Goal: Task Accomplishment & Management: Use online tool/utility

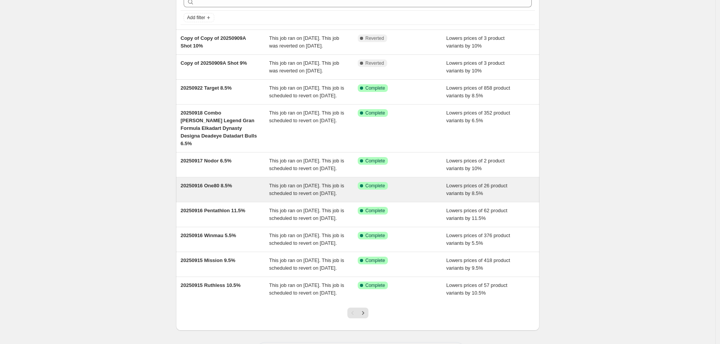
scroll to position [135, 0]
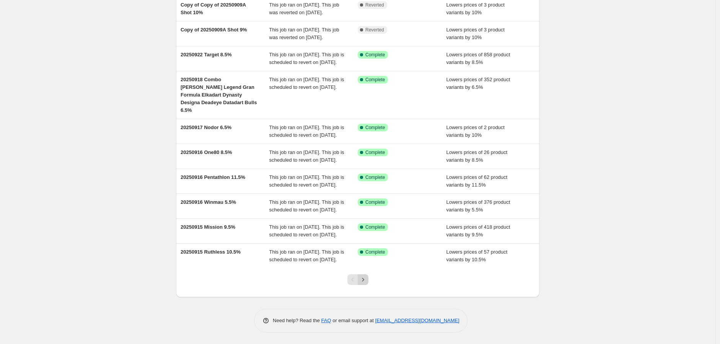
click at [367, 278] on icon "Next" at bounding box center [363, 280] width 8 height 8
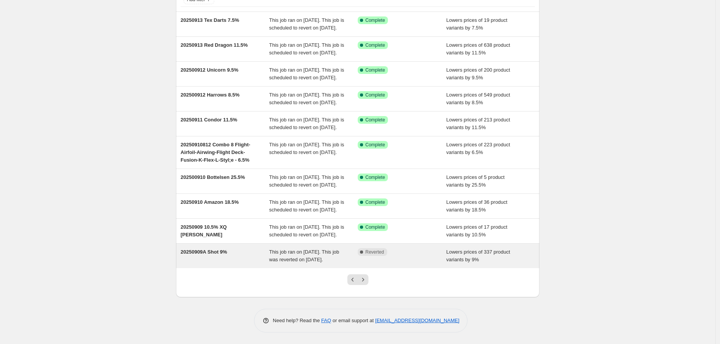
scroll to position [127, 0]
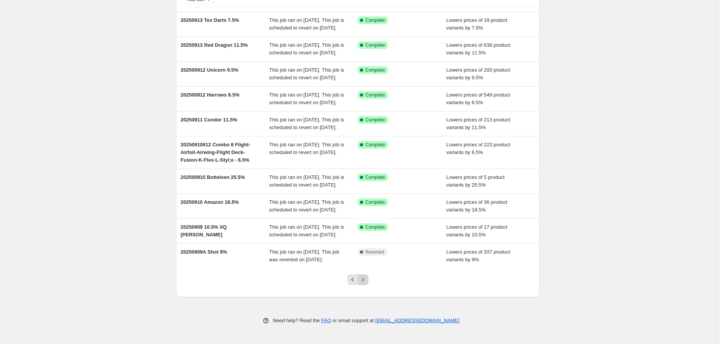
click at [367, 276] on icon "Next" at bounding box center [363, 280] width 8 height 8
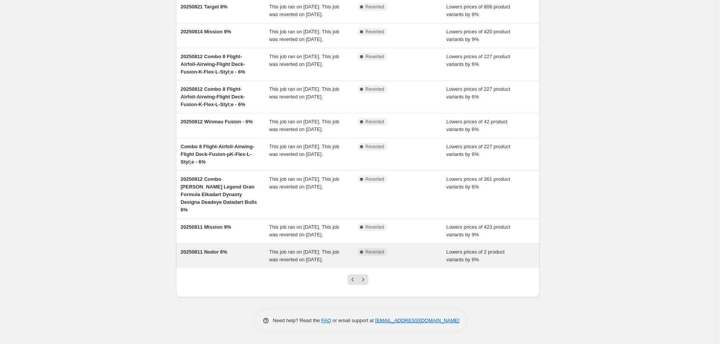
scroll to position [135, 0]
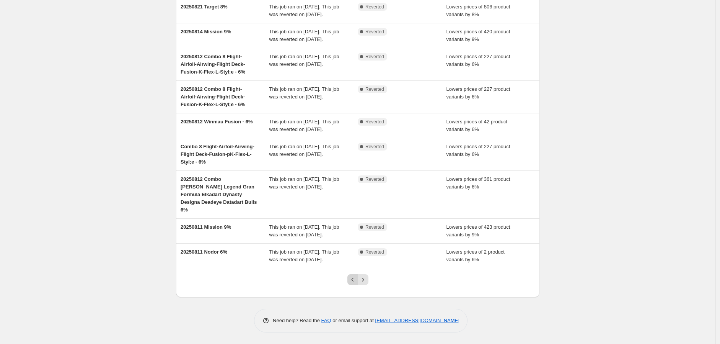
click at [351, 278] on icon "Previous" at bounding box center [353, 280] width 8 height 8
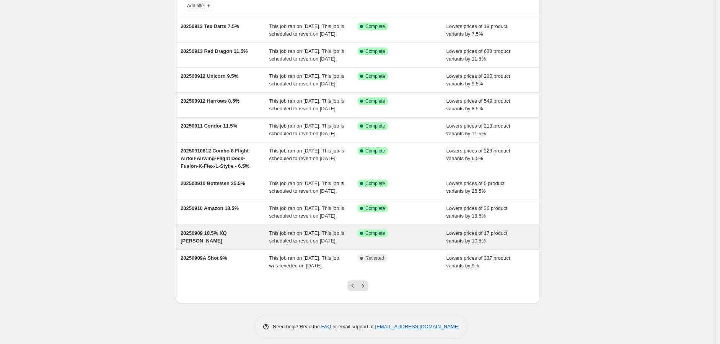
scroll to position [127, 0]
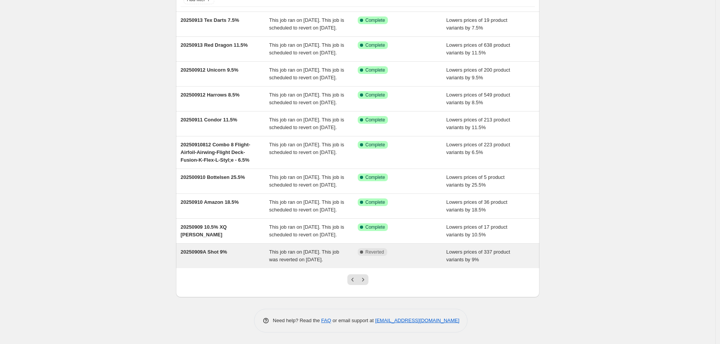
click at [299, 251] on span "This job ran on [DATE]. This job was reverted on [DATE]." at bounding box center [304, 255] width 70 height 13
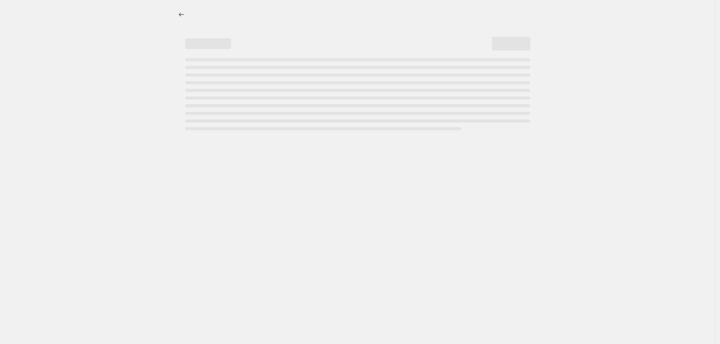
select select "percentage"
select select "no_change"
select select "vendor"
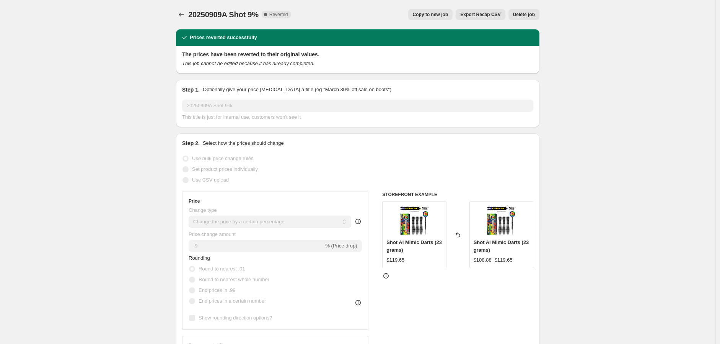
click at [442, 13] on span "Copy to new job" at bounding box center [431, 14] width 36 height 6
select select "percentage"
select select "no_change"
select select "vendor"
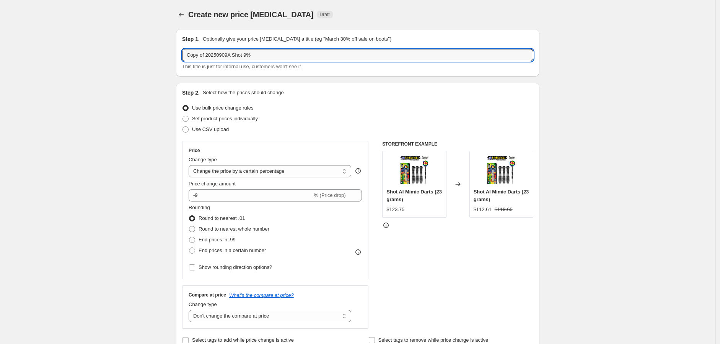
drag, startPoint x: 267, startPoint y: 50, endPoint x: 150, endPoint y: 60, distance: 117.6
click at [279, 41] on p "Optionally give your price [MEDICAL_DATA] a title (eg "March 30% off sale on bo…" at bounding box center [297, 39] width 189 height 8
click at [231, 56] on input "Copy of 20250909A Shot 9%" at bounding box center [357, 55] width 351 height 12
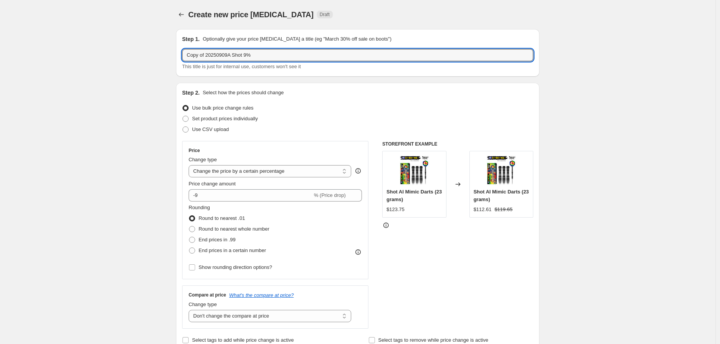
drag, startPoint x: 230, startPoint y: 56, endPoint x: 181, endPoint y: 58, distance: 49.1
click at [181, 59] on div "Step 1. Optionally give your price [MEDICAL_DATA] a title (eg "March 30% off sa…" at bounding box center [358, 52] width 364 height 47
drag, startPoint x: 231, startPoint y: 55, endPoint x: 117, endPoint y: 56, distance: 114.1
click at [227, 58] on input "20251009 Shot 9%" at bounding box center [357, 55] width 351 height 12
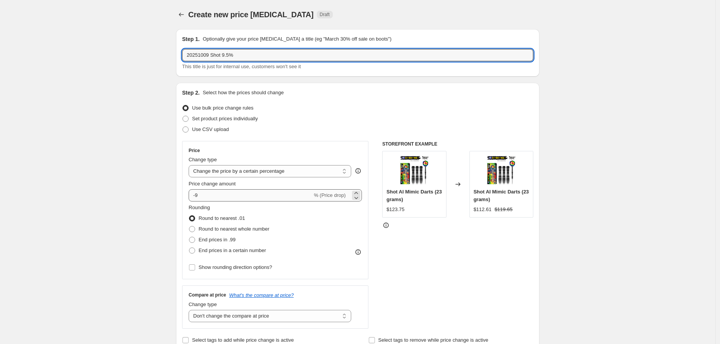
type input "20251009 Shot 9.5%"
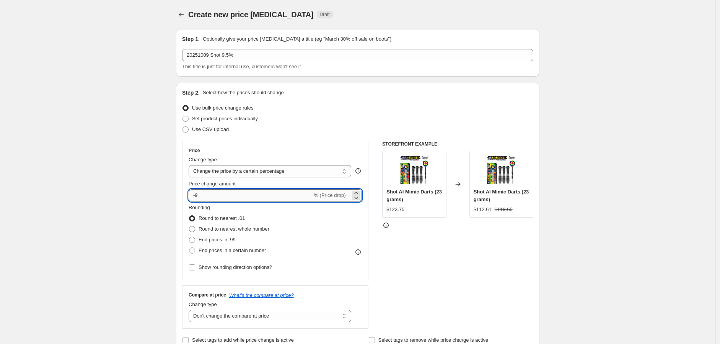
click at [204, 196] on input "-9" at bounding box center [251, 195] width 124 height 12
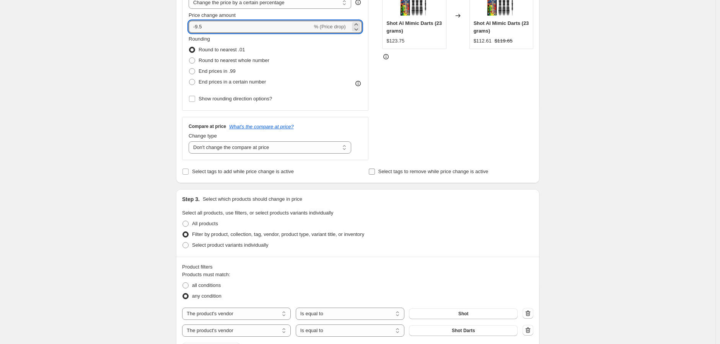
scroll to position [170, 0]
type input "-9.5"
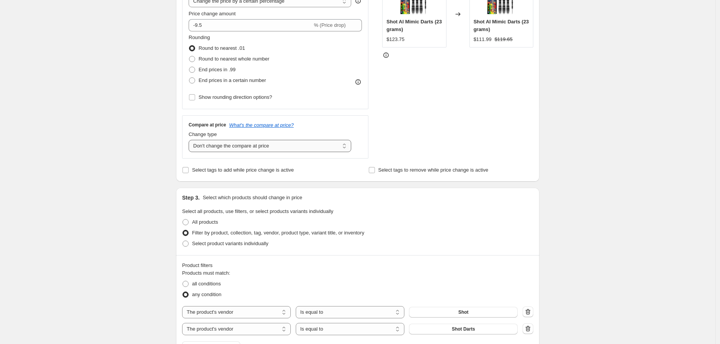
click at [347, 147] on select "Change the compare at price to the current price (sale) Change the compare at p…" at bounding box center [270, 146] width 163 height 12
select select "ep"
click at [191, 140] on select "Change the compare at price to the current price (sale) Change the compare at p…" at bounding box center [270, 146] width 163 height 12
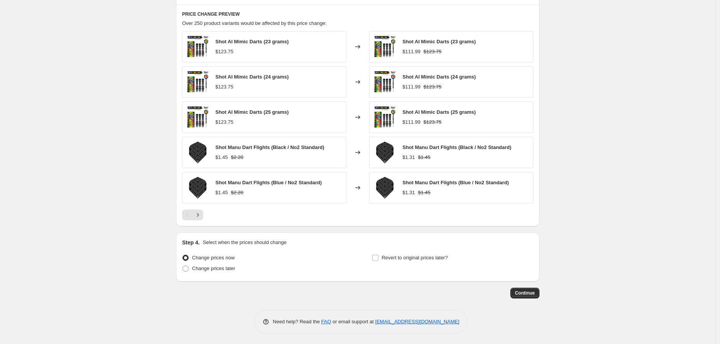
scroll to position [525, 0]
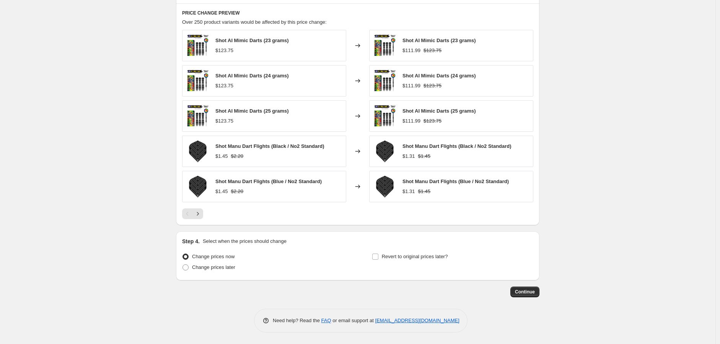
click at [288, 260] on div "Change prices now" at bounding box center [263, 256] width 162 height 11
click at [376, 256] on input "Revert to original prices later?" at bounding box center [375, 256] width 6 height 6
checkbox input "true"
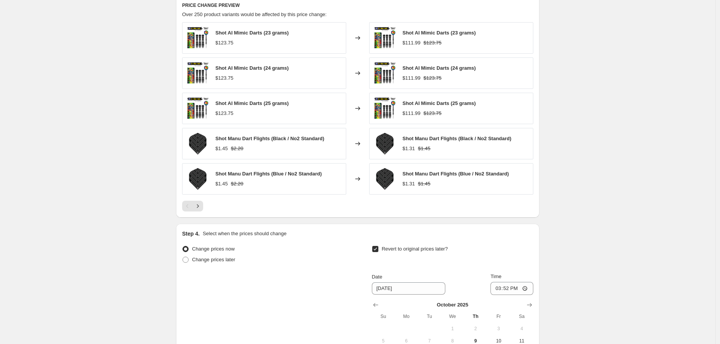
scroll to position [653, 0]
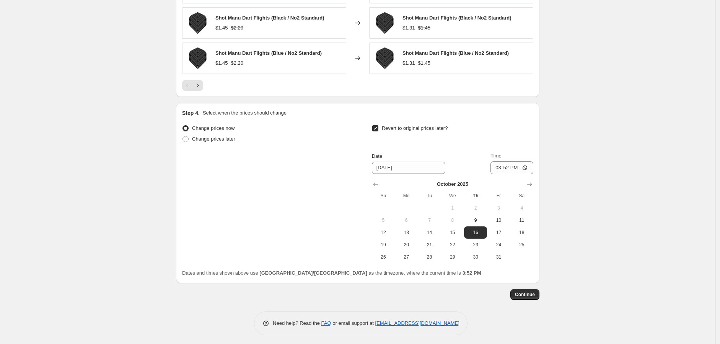
drag, startPoint x: 536, startPoint y: 176, endPoint x: 531, endPoint y: 175, distance: 4.7
click at [531, 181] on div "Step 4. Select when the prices should change Change prices now Change prices la…" at bounding box center [358, 193] width 364 height 180
click at [532, 181] on icon "Show next month, November 2025" at bounding box center [530, 184] width 8 height 8
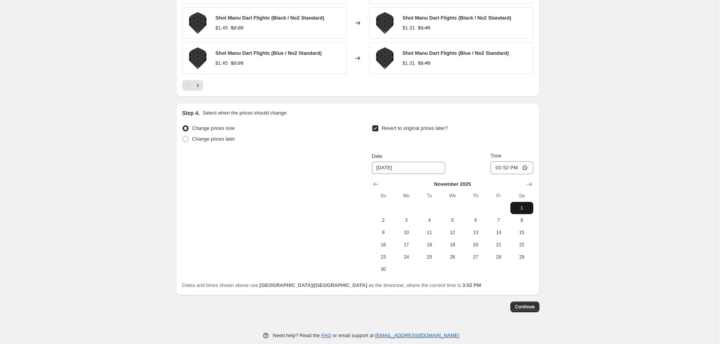
click at [526, 209] on span "1" at bounding box center [522, 208] width 17 height 6
type input "[DATE]"
click at [460, 139] on div "Revert to original prices later?" at bounding box center [453, 134] width 162 height 23
click at [527, 165] on input "15:52" at bounding box center [512, 167] width 43 height 13
type input "23:59"
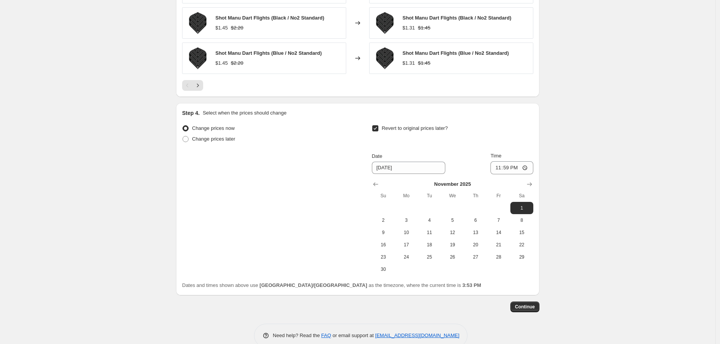
click at [280, 226] on div "Change prices now Change prices later Revert to original prices later? Date [DA…" at bounding box center [357, 199] width 351 height 152
click at [519, 307] on span "Continue" at bounding box center [525, 307] width 20 height 6
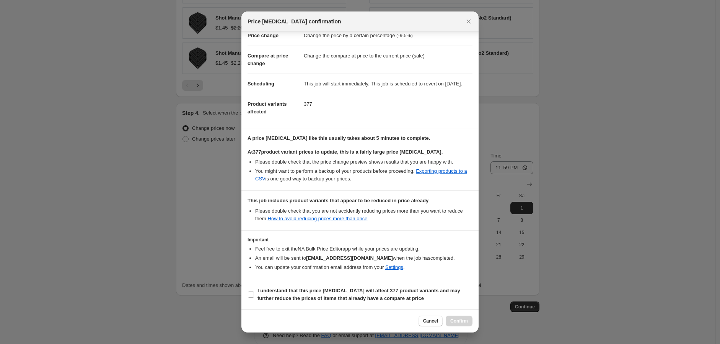
scroll to position [28, 0]
click at [249, 292] on input "I understand that this price [MEDICAL_DATA] will affect 377 product variants an…" at bounding box center [251, 294] width 6 height 6
checkbox input "true"
click at [434, 18] on div "Price [MEDICAL_DATA] confirmation" at bounding box center [353, 22] width 211 height 8
click at [431, 322] on span "Cancel" at bounding box center [430, 321] width 15 height 6
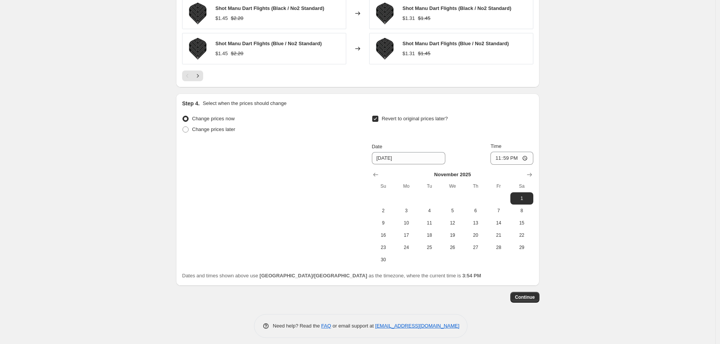
scroll to position [668, 0]
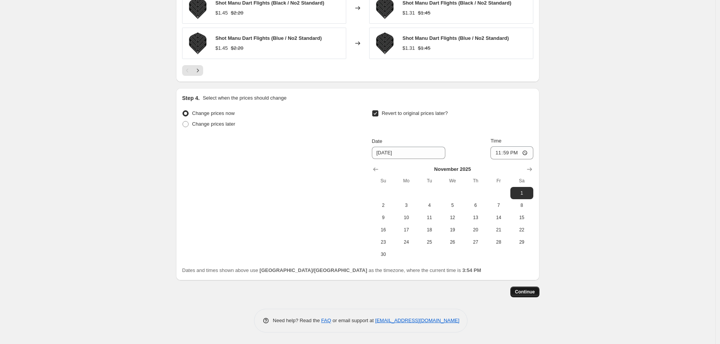
click at [527, 289] on span "Continue" at bounding box center [525, 292] width 20 height 6
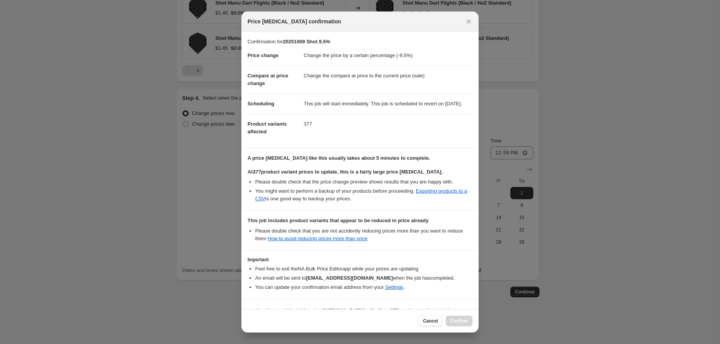
scroll to position [28, 0]
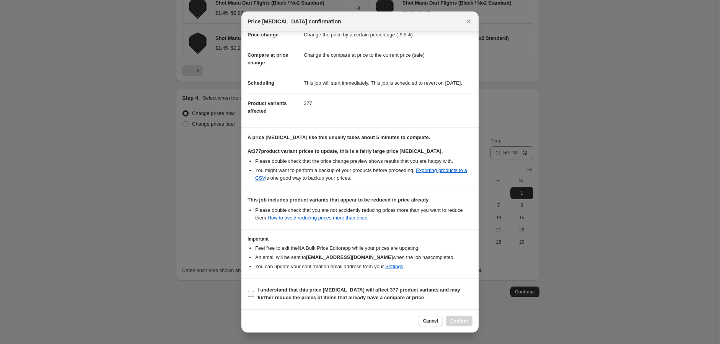
click at [253, 294] on input "I understand that this price [MEDICAL_DATA] will affect 377 product variants an…" at bounding box center [251, 294] width 6 height 6
checkbox input "true"
click at [461, 322] on span "Confirm" at bounding box center [460, 321] width 18 height 6
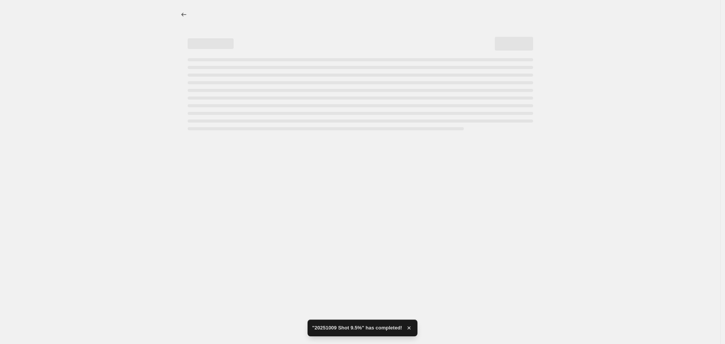
select select "percentage"
select select "vendor"
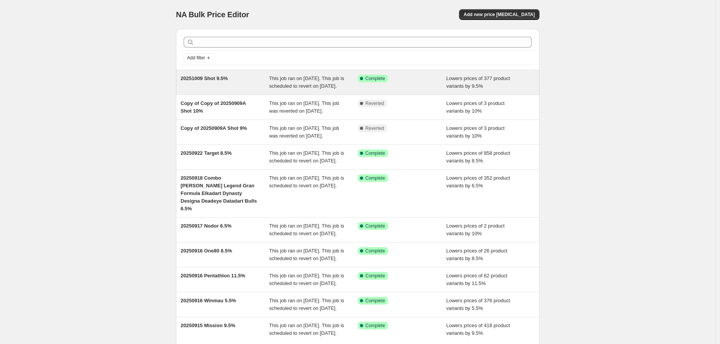
click at [305, 85] on span "This job ran on [DATE]. This job is scheduled to revert on [DATE]." at bounding box center [306, 81] width 75 height 13
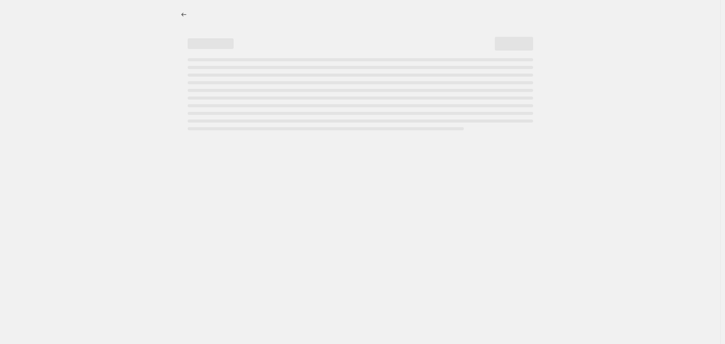
select select "percentage"
select select "vendor"
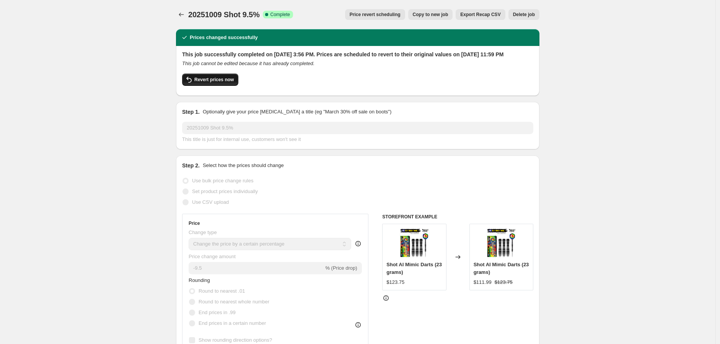
click at [216, 83] on button "Revert prices now" at bounding box center [210, 79] width 56 height 12
checkbox input "false"
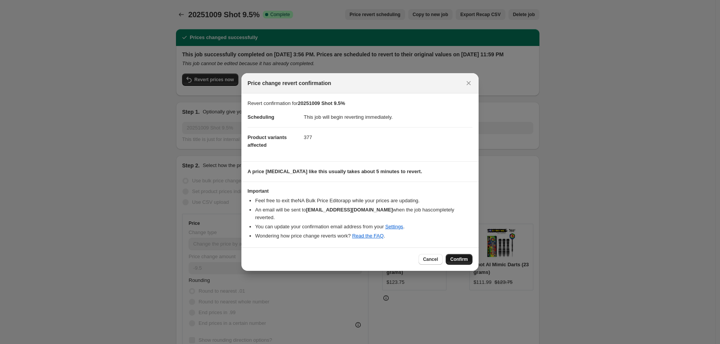
click at [460, 256] on span "Confirm" at bounding box center [460, 259] width 18 height 6
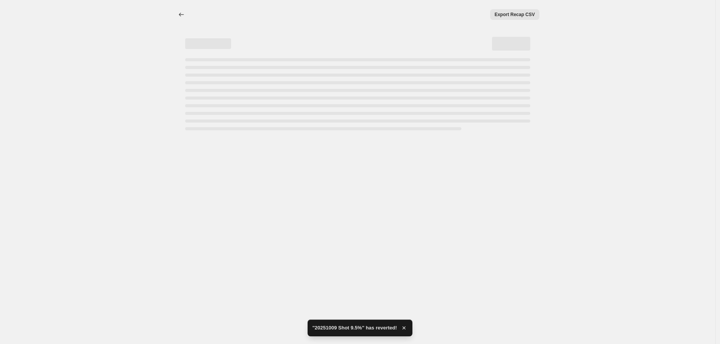
select select "percentage"
select select "vendor"
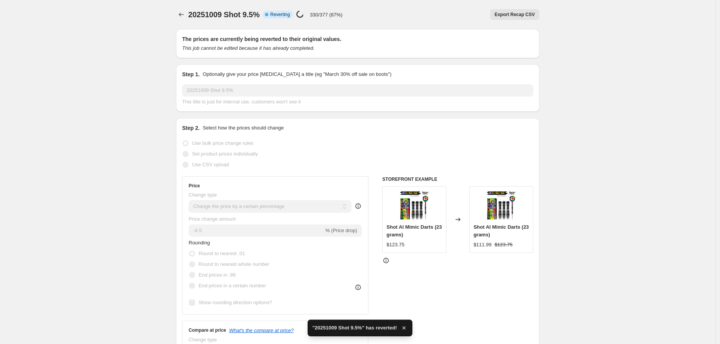
checkbox input "true"
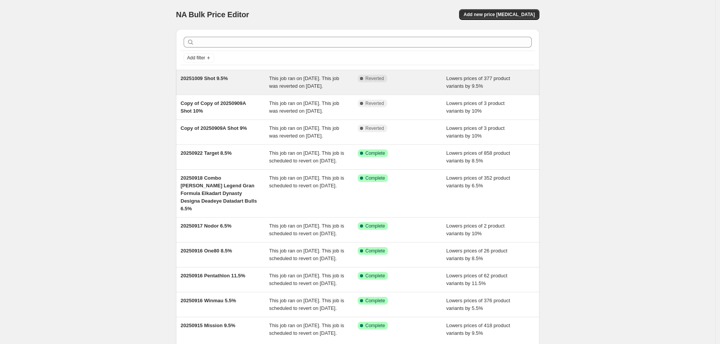
click at [206, 77] on span "20251009 Shot 9.5%" at bounding box center [204, 78] width 47 height 6
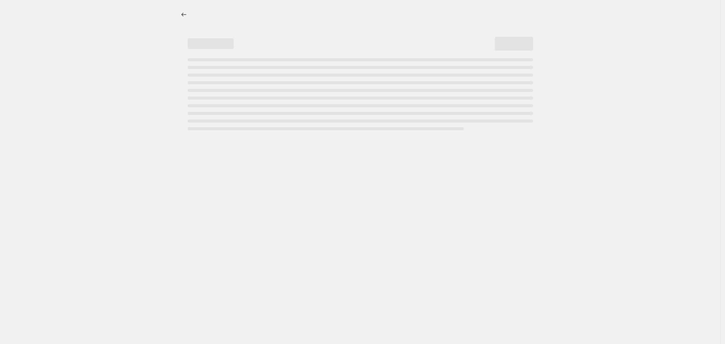
select select "percentage"
select select "vendor"
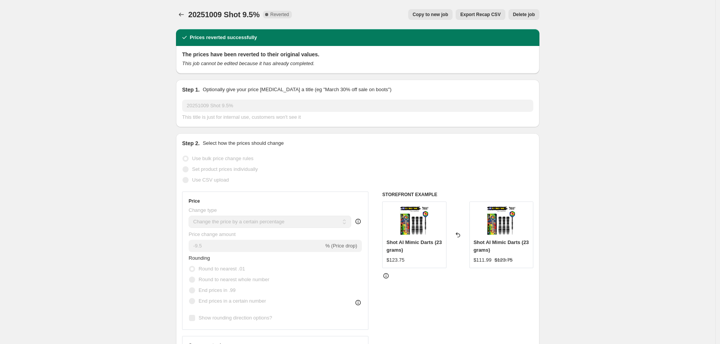
click at [427, 15] on span "Copy to new job" at bounding box center [431, 14] width 36 height 6
select select "percentage"
select select "vendor"
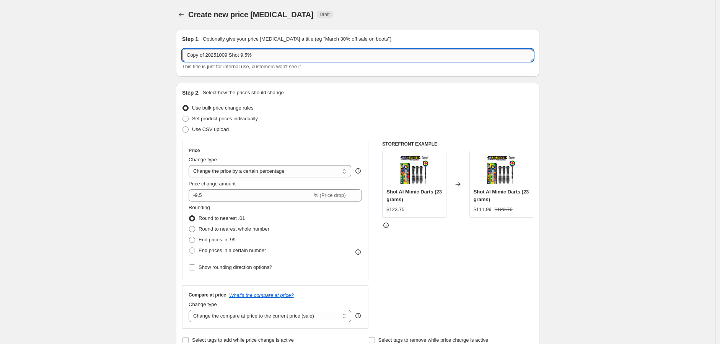
click at [209, 57] on input "Copy of 20251009 Shot 9.5%" at bounding box center [357, 55] width 351 height 12
click at [208, 54] on input "Copy of 20251009 Shot 9.5%" at bounding box center [357, 55] width 351 height 12
click at [205, 54] on input "Copy of 20251009 Shot 9.5%" at bounding box center [357, 55] width 351 height 12
drag, startPoint x: 206, startPoint y: 57, endPoint x: 140, endPoint y: 57, distance: 65.5
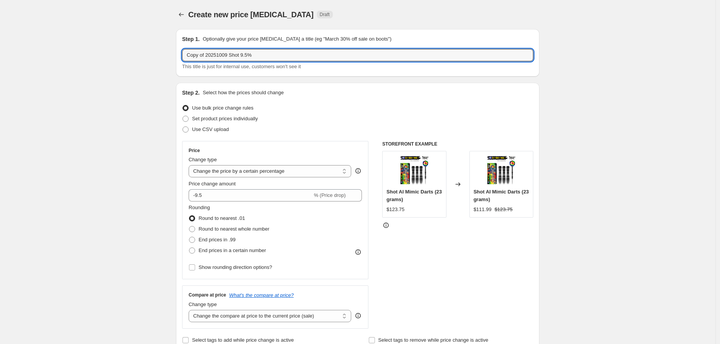
click at [211, 56] on input "20251009 Shot 9.5%" at bounding box center [357, 55] width 351 height 12
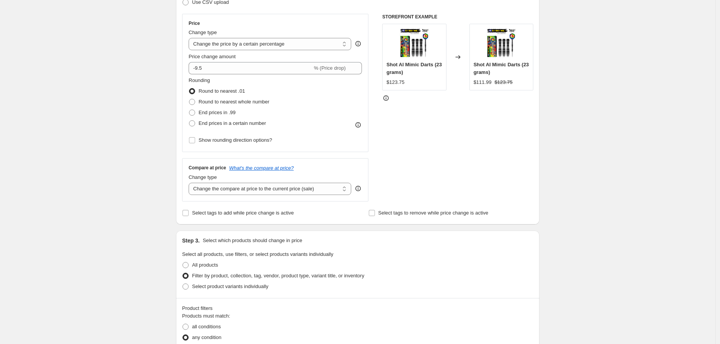
scroll to position [127, 0]
type input "20251009AAA Shot 9.5%"
click at [346, 192] on select "Change the compare at price to the current price (sale) Change the compare at p…" at bounding box center [270, 188] width 163 height 12
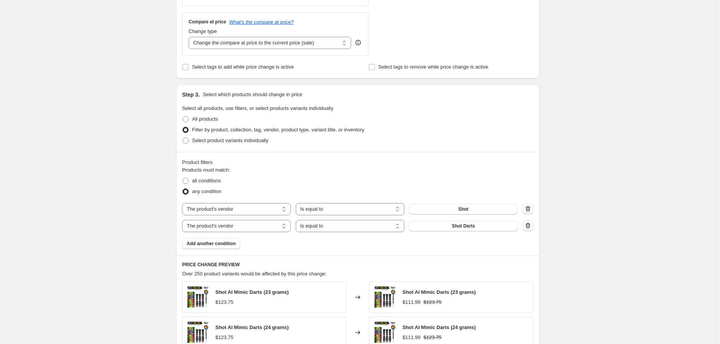
scroll to position [212, 0]
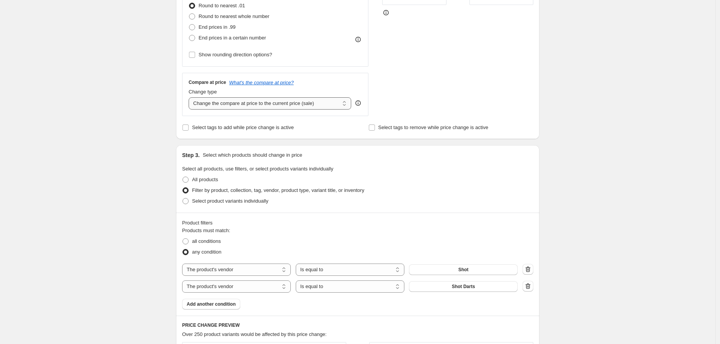
click at [346, 104] on select "Change the compare at price to the current price (sale) Change the compare at p…" at bounding box center [270, 103] width 163 height 12
click at [191, 97] on select "Change the compare at price to the current price (sale) Change the compare at p…" at bounding box center [270, 103] width 163 height 12
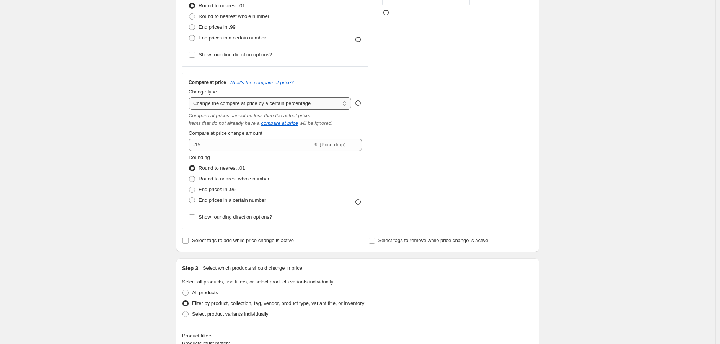
click at [346, 103] on select "Change the compare at price to the current price (sale) Change the compare at p…" at bounding box center [270, 103] width 163 height 12
select select "ep"
click at [191, 97] on select "Change the compare at price to the current price (sale) Change the compare at p…" at bounding box center [270, 103] width 163 height 12
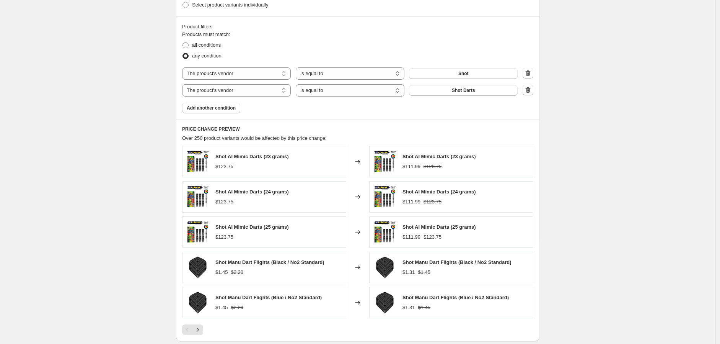
scroll to position [525, 0]
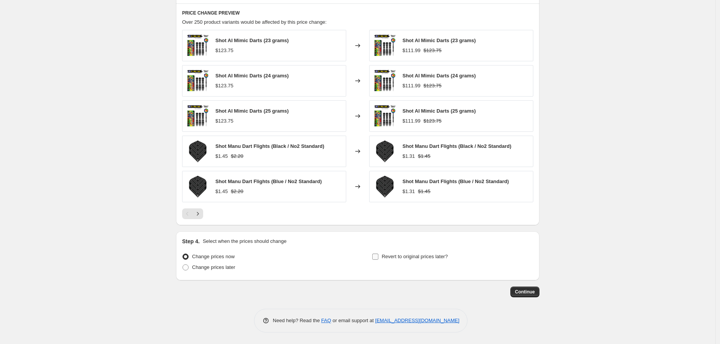
click at [379, 256] on input "Revert to original prices later?" at bounding box center [375, 256] width 6 height 6
checkbox input "true"
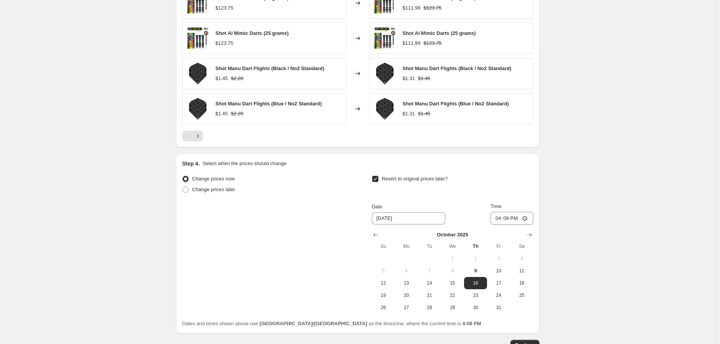
scroll to position [653, 0]
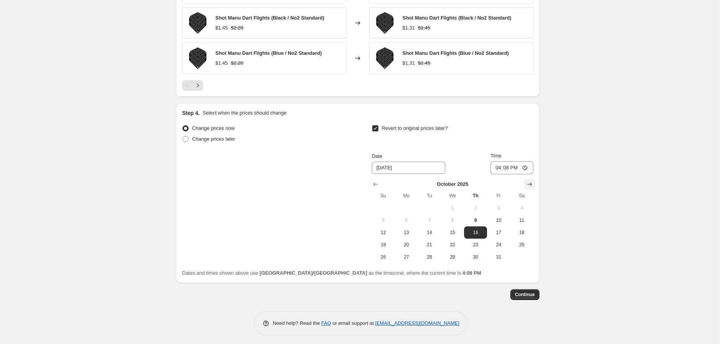
click at [531, 184] on icon "Show next month, November 2025" at bounding box center [530, 184] width 8 height 8
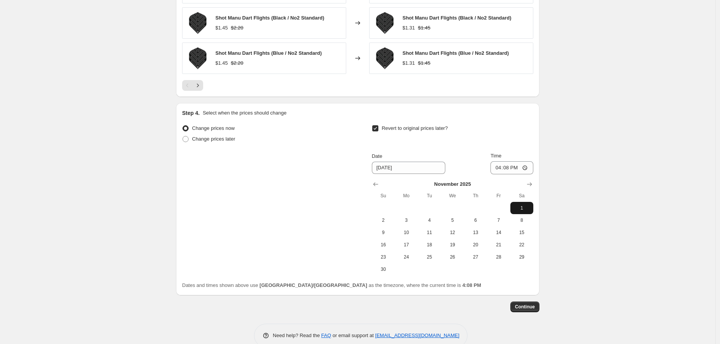
click at [521, 207] on span "1" at bounding box center [522, 208] width 17 height 6
type input "[DATE]"
click at [529, 167] on input "16:08" at bounding box center [512, 167] width 43 height 13
type input "23:59"
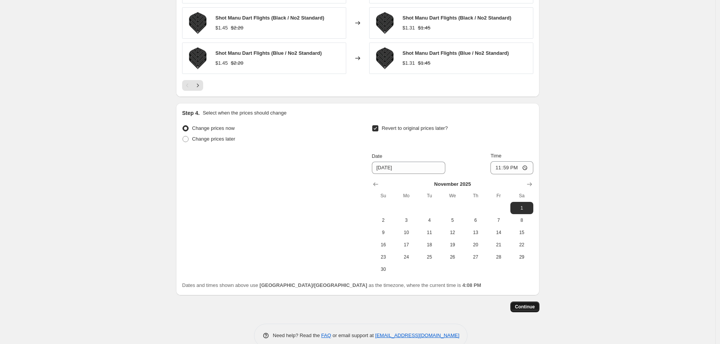
click at [523, 307] on span "Continue" at bounding box center [525, 307] width 20 height 6
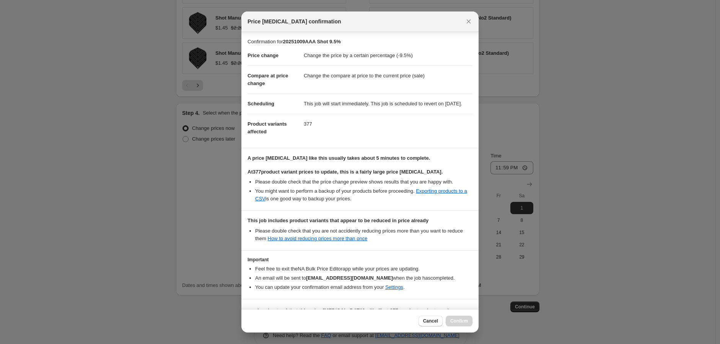
scroll to position [28, 0]
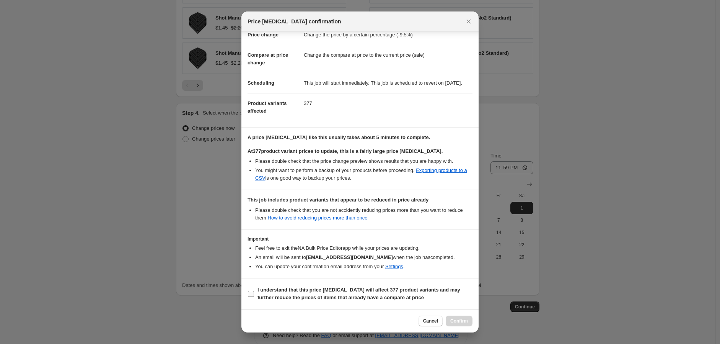
click at [248, 295] on input "I understand that this price [MEDICAL_DATA] will affect 377 product variants an…" at bounding box center [251, 294] width 6 height 6
checkbox input "true"
click at [460, 322] on span "Confirm" at bounding box center [460, 321] width 18 height 6
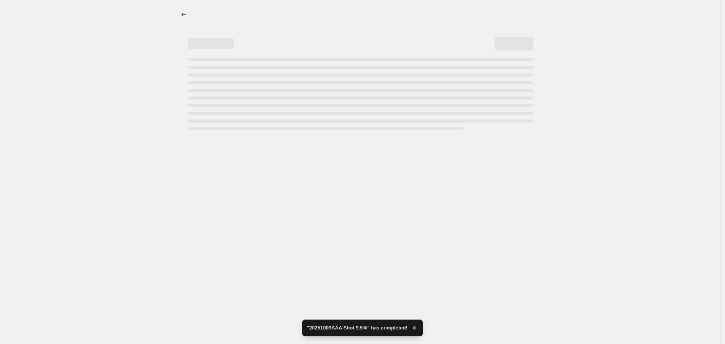
select select "percentage"
select select "vendor"
